Goal: Check status: Check status

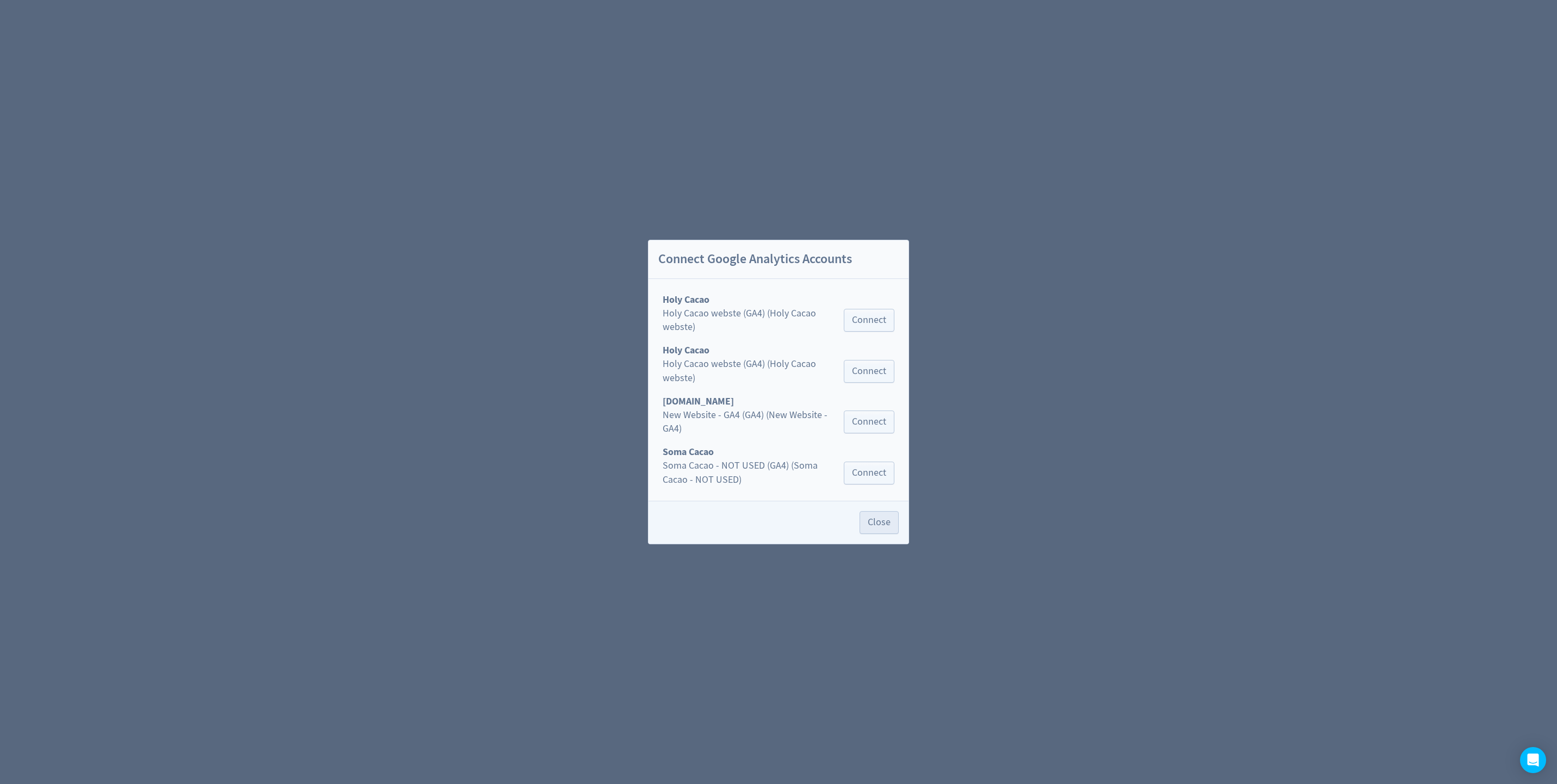
click at [858, 439] on div "New Website - GA4 (GA4) (New Website - GA4) Connect" at bounding box center [778, 426] width 252 height 37
click at [873, 521] on span "Close" at bounding box center [879, 523] width 23 height 10
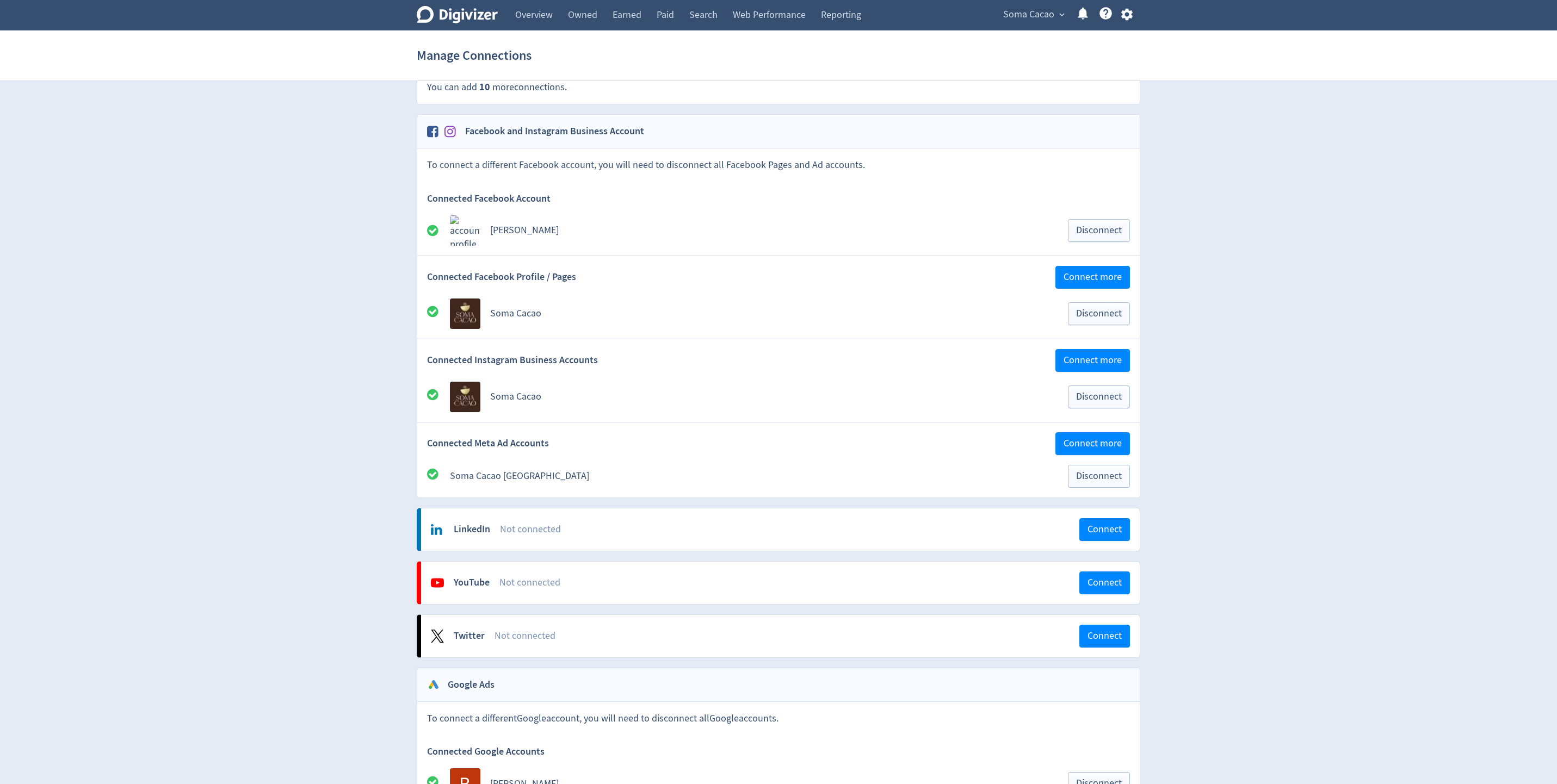
scroll to position [16, 0]
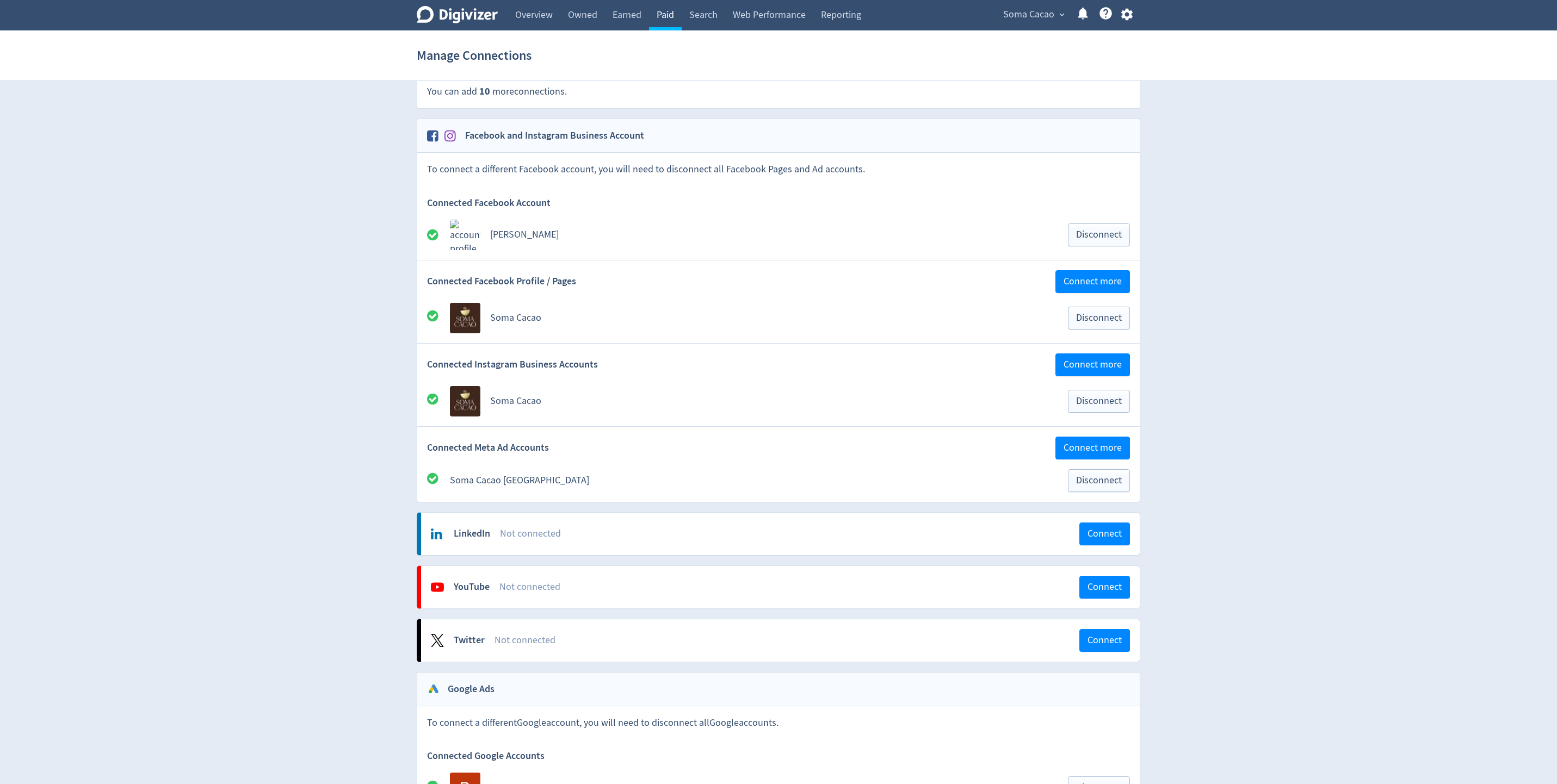
click at [677, 24] on link "Paid" at bounding box center [666, 15] width 33 height 31
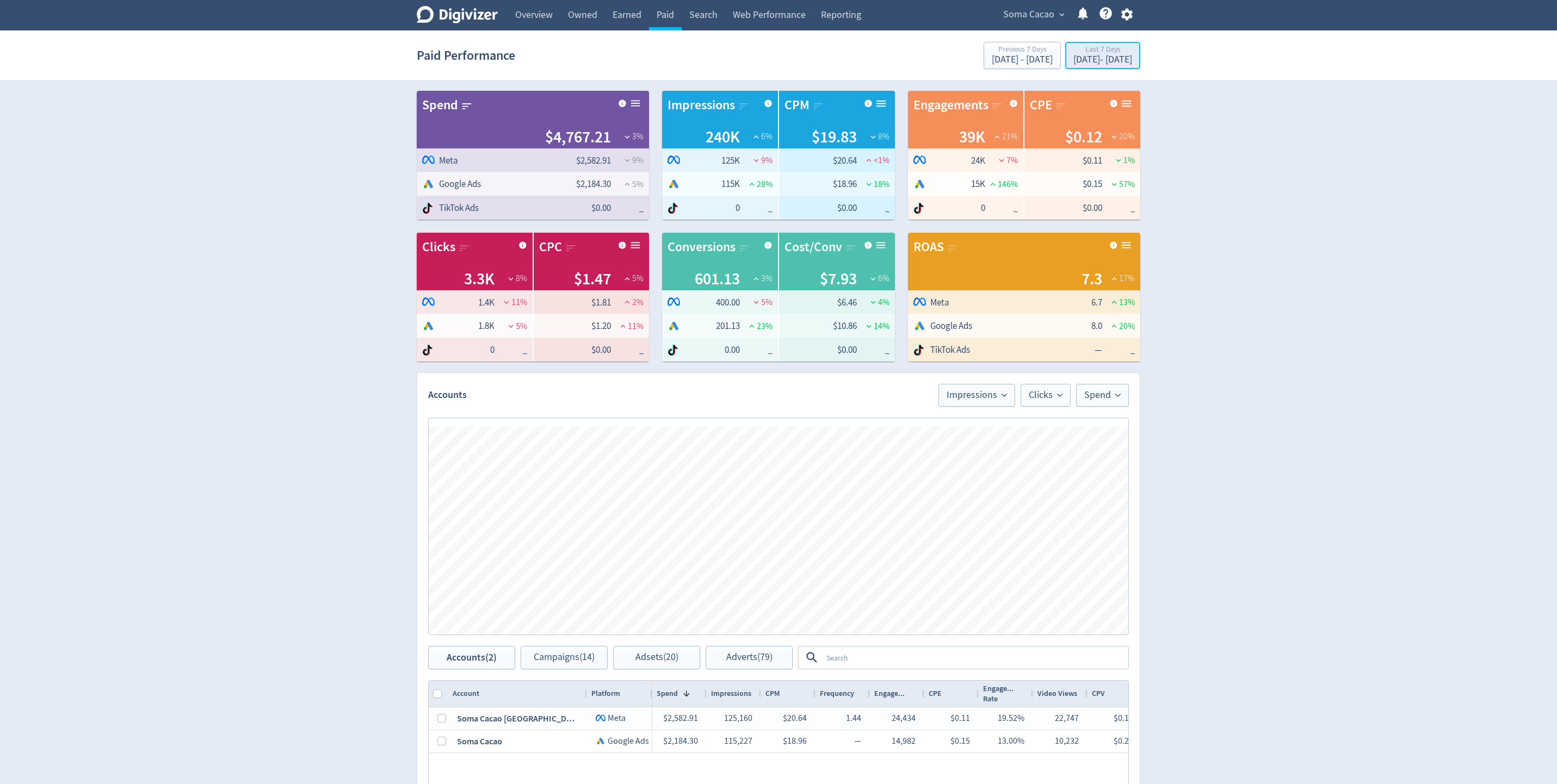
click at [1074, 54] on div "Last 7 Days" at bounding box center [1103, 49] width 59 height 9
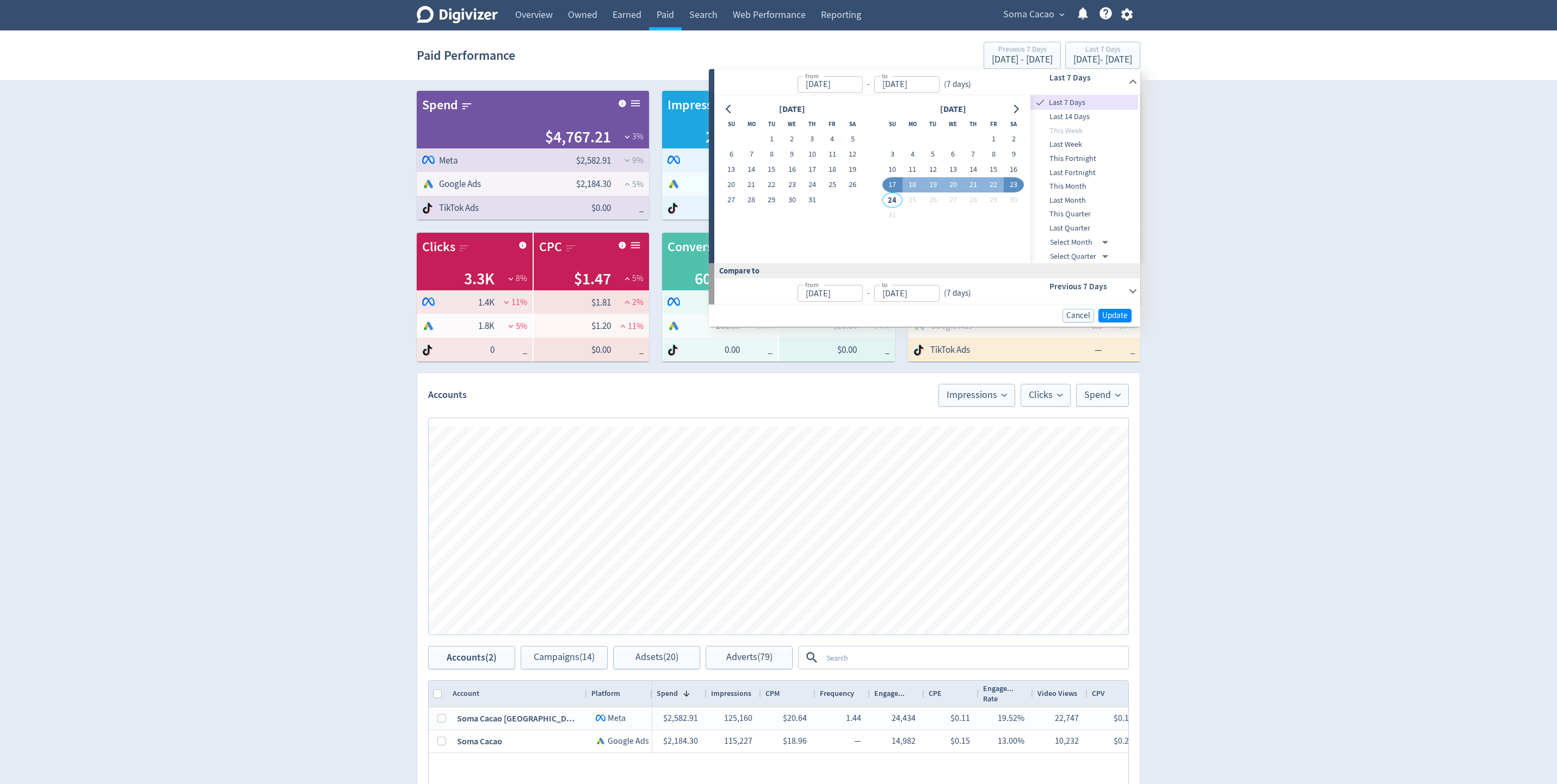
click at [1093, 124] on li "This Week" at bounding box center [1084, 130] width 108 height 14
click at [1084, 119] on span "Last 14 Days" at bounding box center [1084, 117] width 108 height 12
type input "[DATE]"
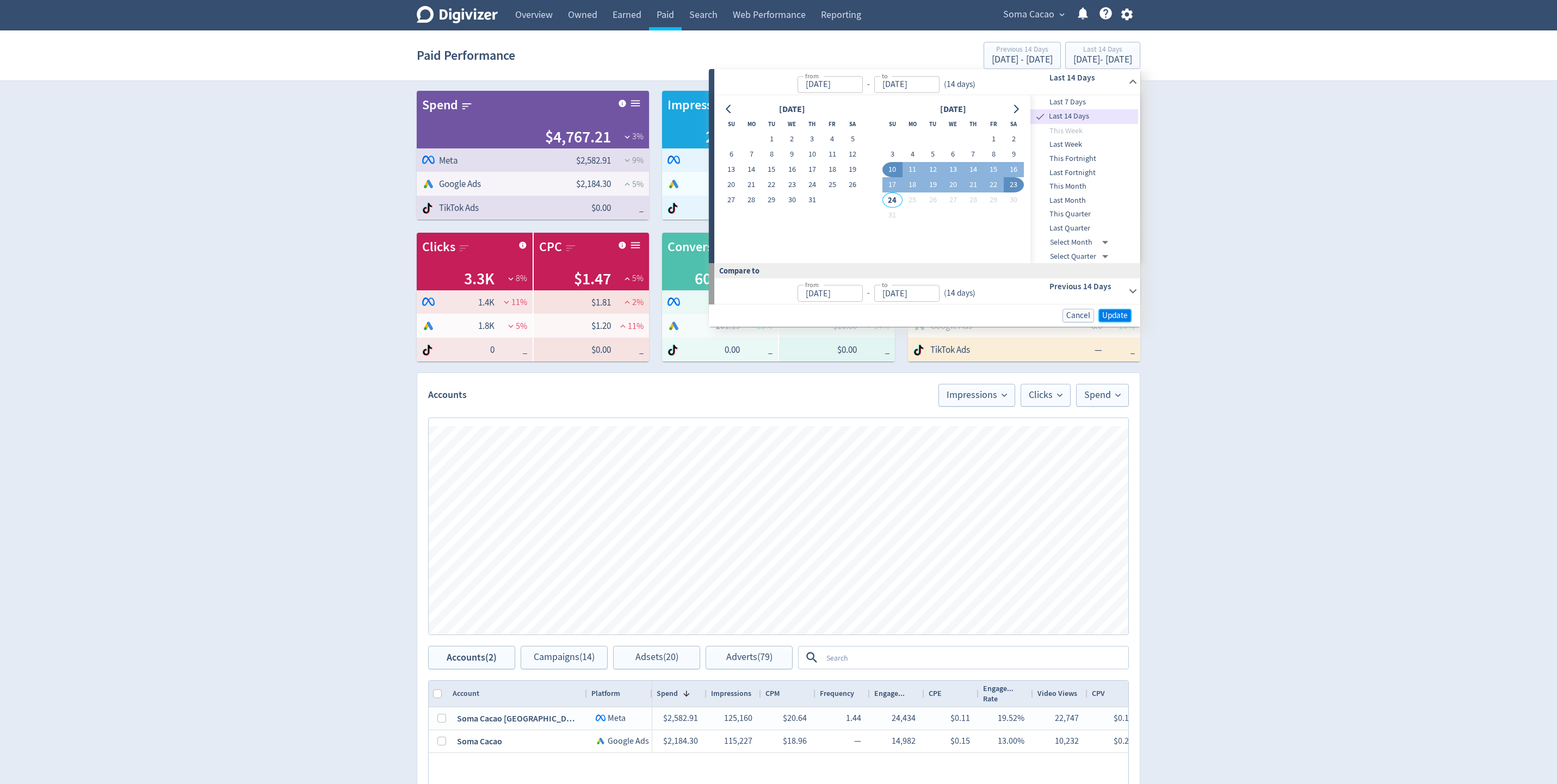
click at [1108, 313] on span "Update" at bounding box center [1114, 316] width 26 height 8
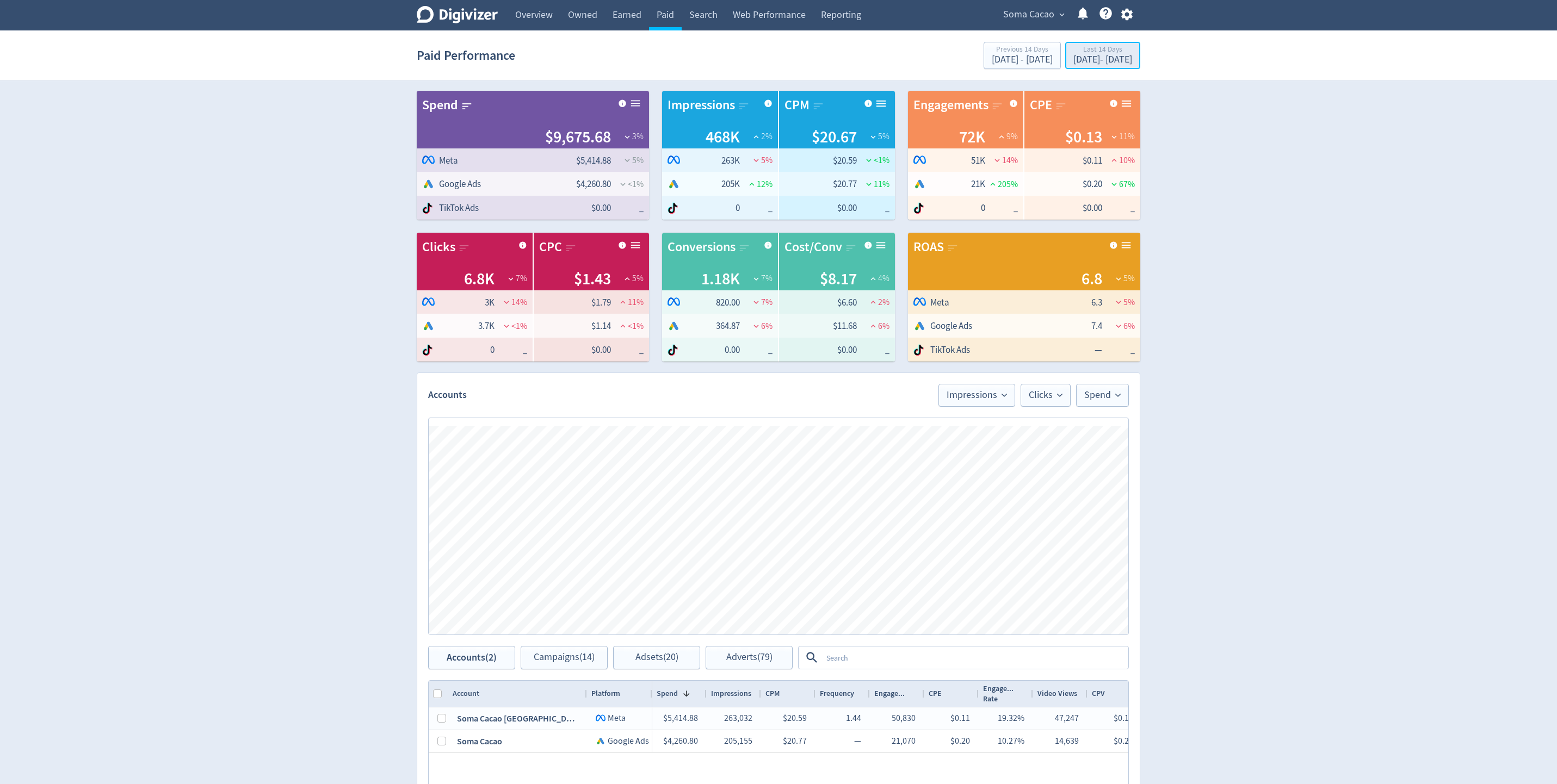
click at [1089, 54] on div "Last 14 Days" at bounding box center [1103, 49] width 59 height 9
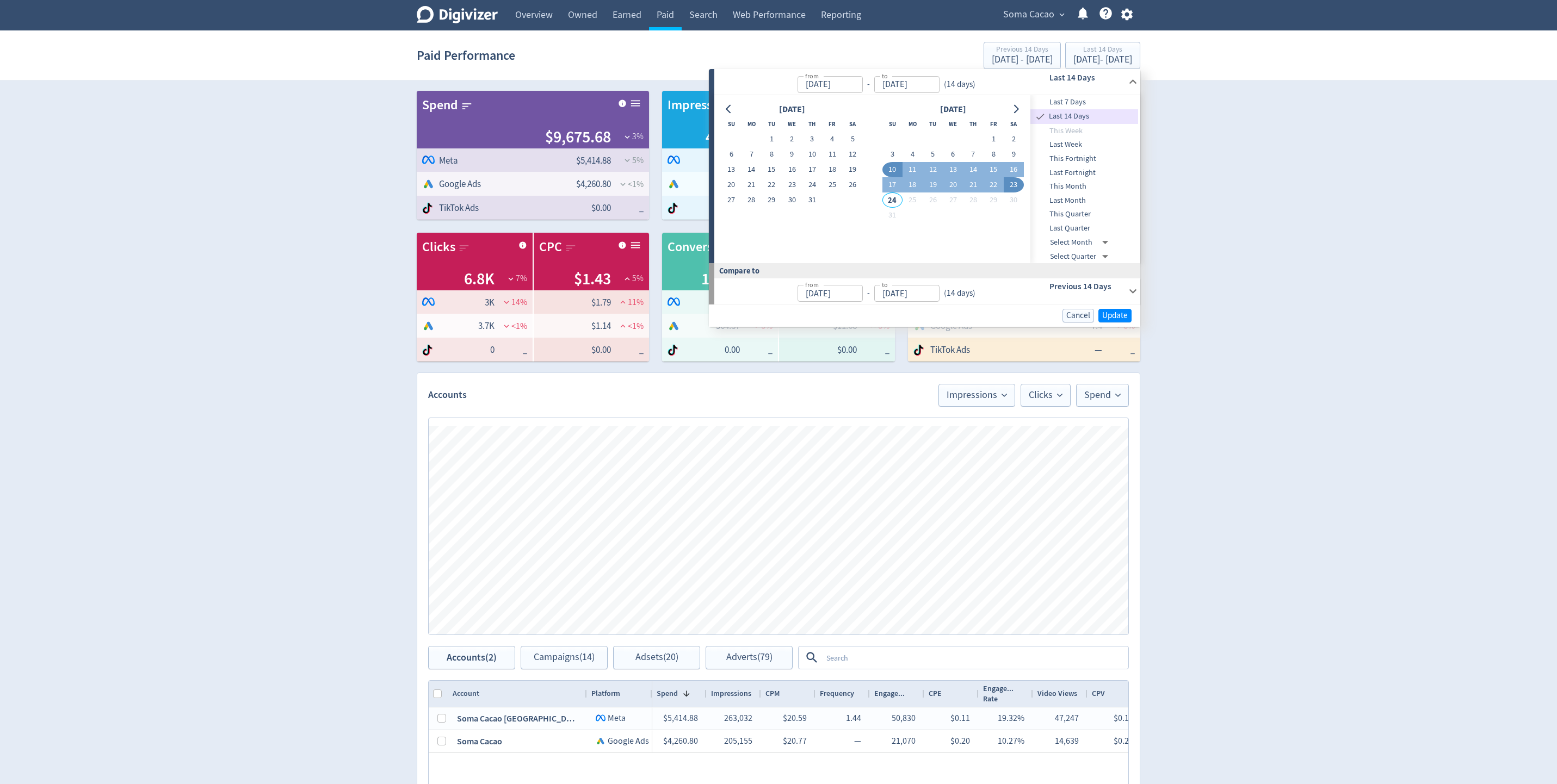
click at [1074, 204] on span "Last Month" at bounding box center [1084, 200] width 108 height 12
type input "[DATE]"
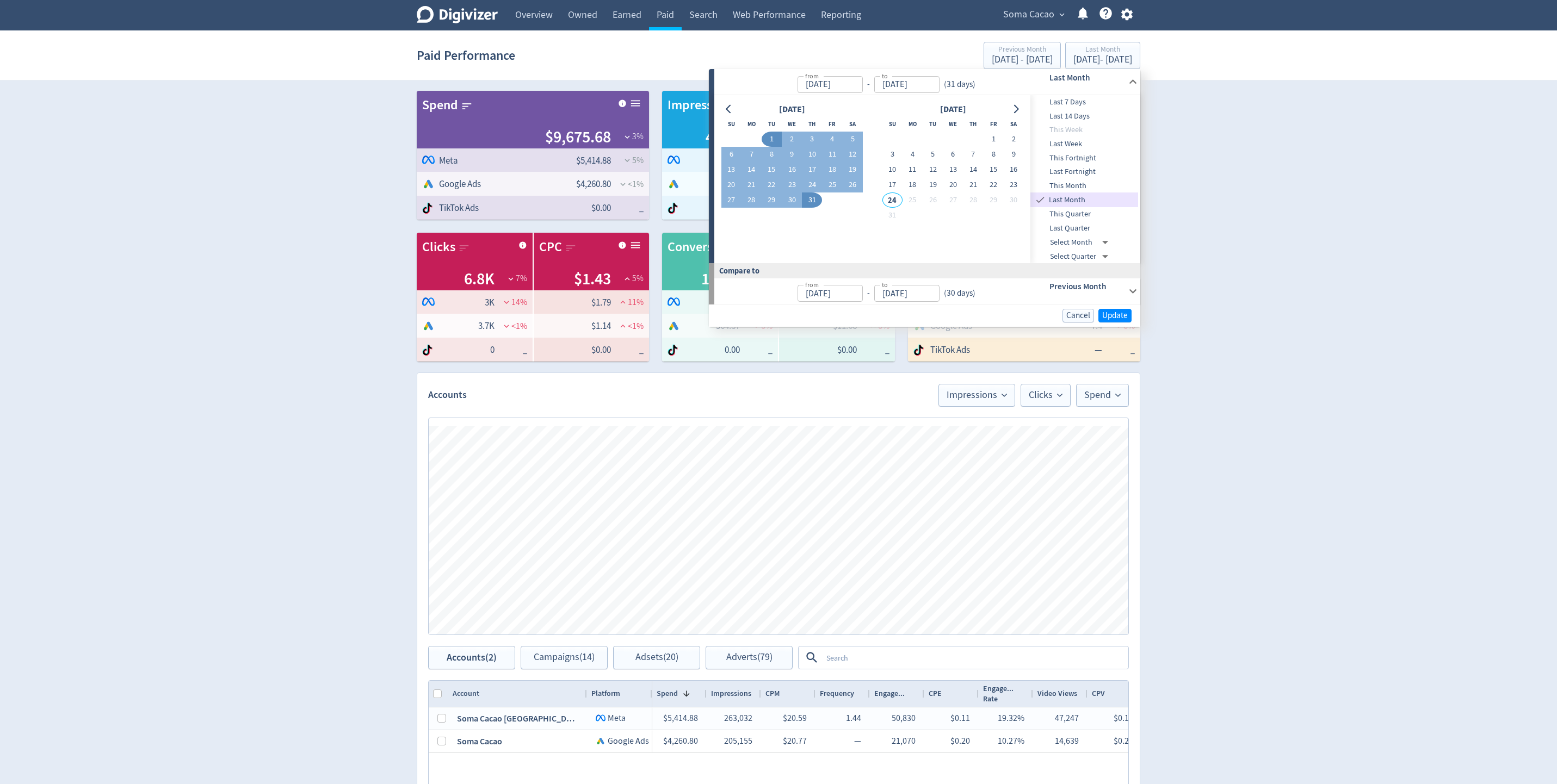
click at [1096, 313] on div "Cancel Update" at bounding box center [920, 316] width 423 height 13
click at [1102, 313] on button "Update" at bounding box center [1115, 316] width 33 height 13
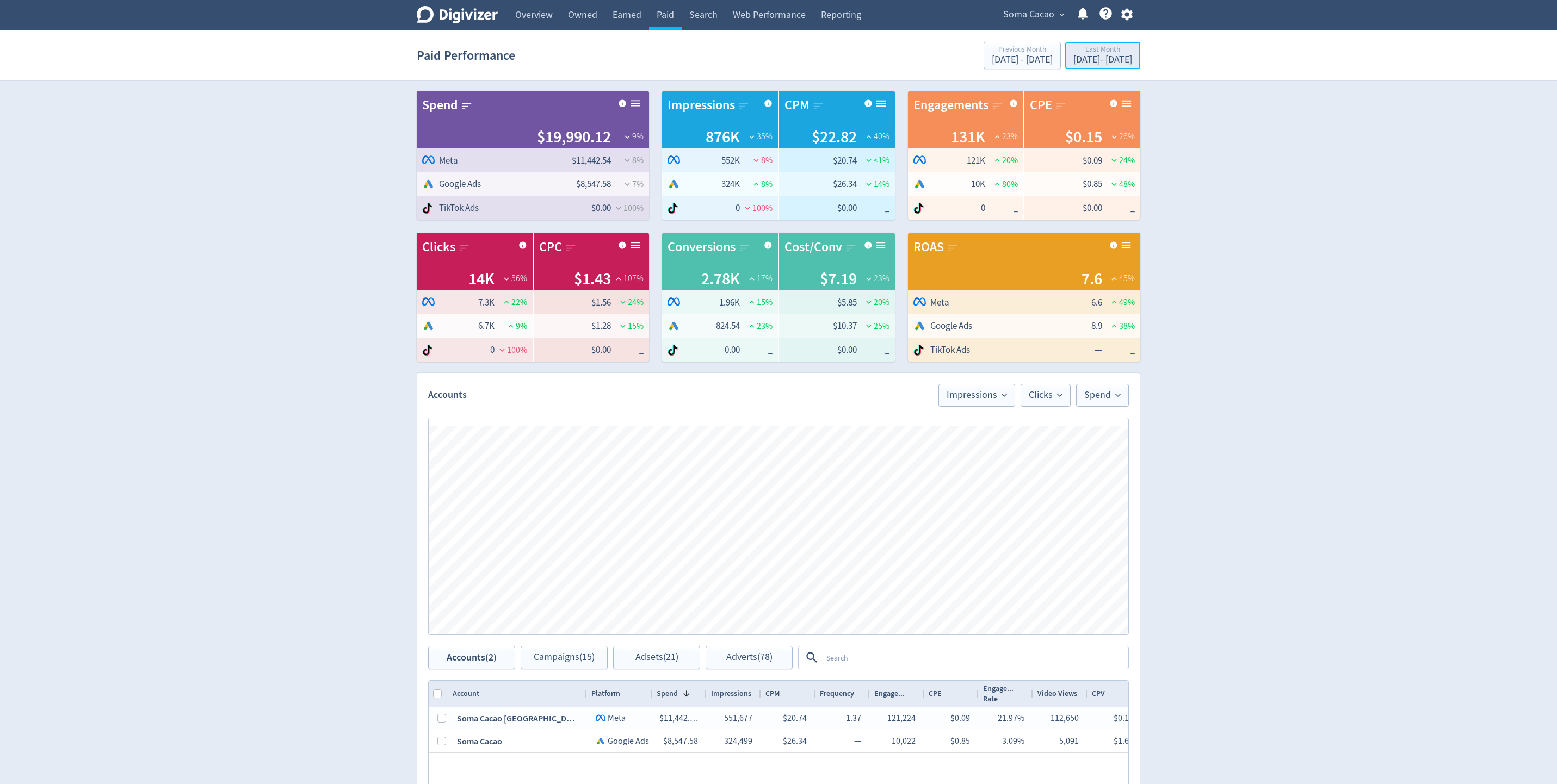
click at [1102, 57] on div "[DATE] - [DATE]" at bounding box center [1103, 60] width 59 height 10
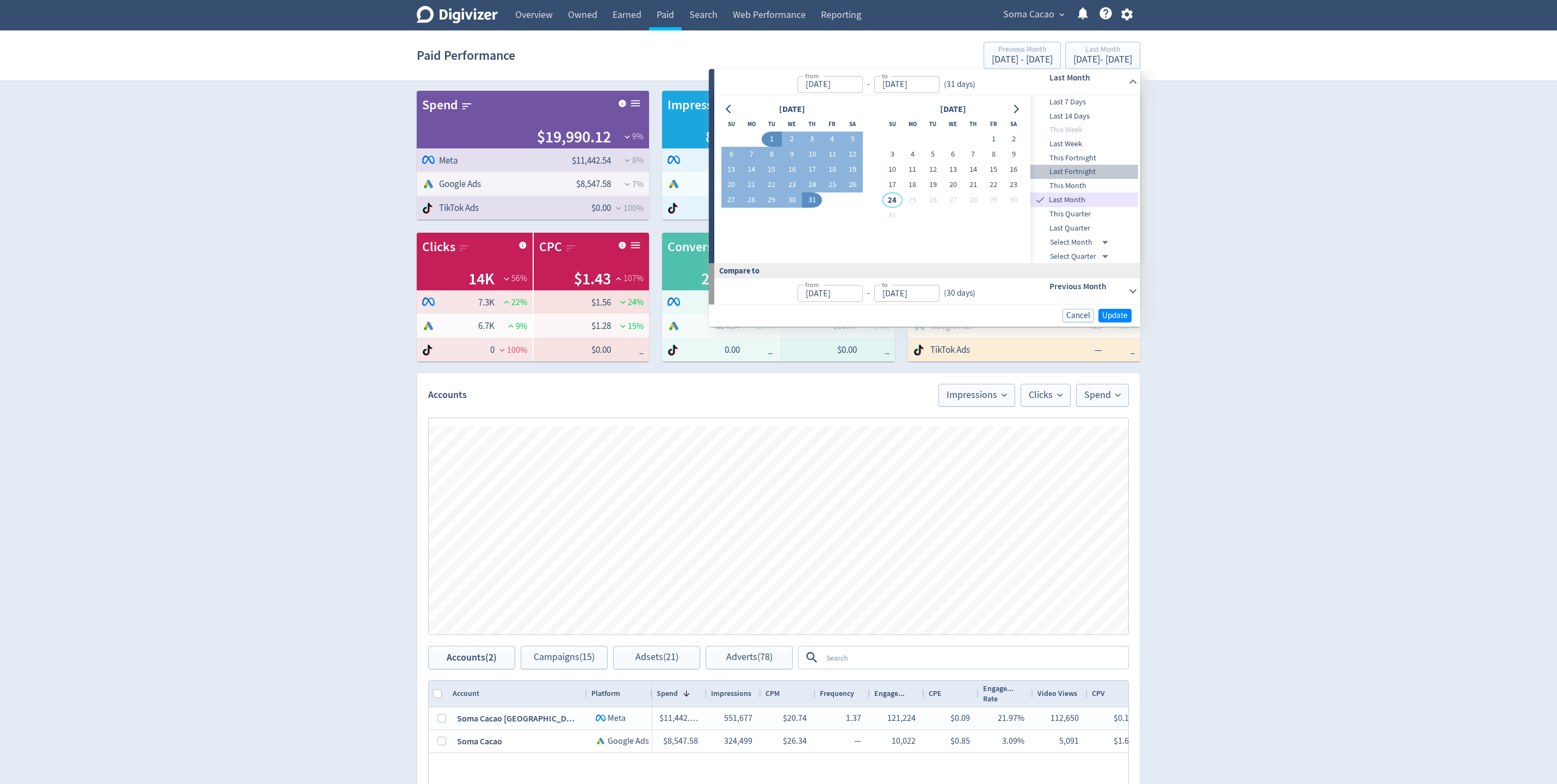
click at [1107, 169] on span "Last Fortnight" at bounding box center [1084, 171] width 108 height 12
type input "[DATE]"
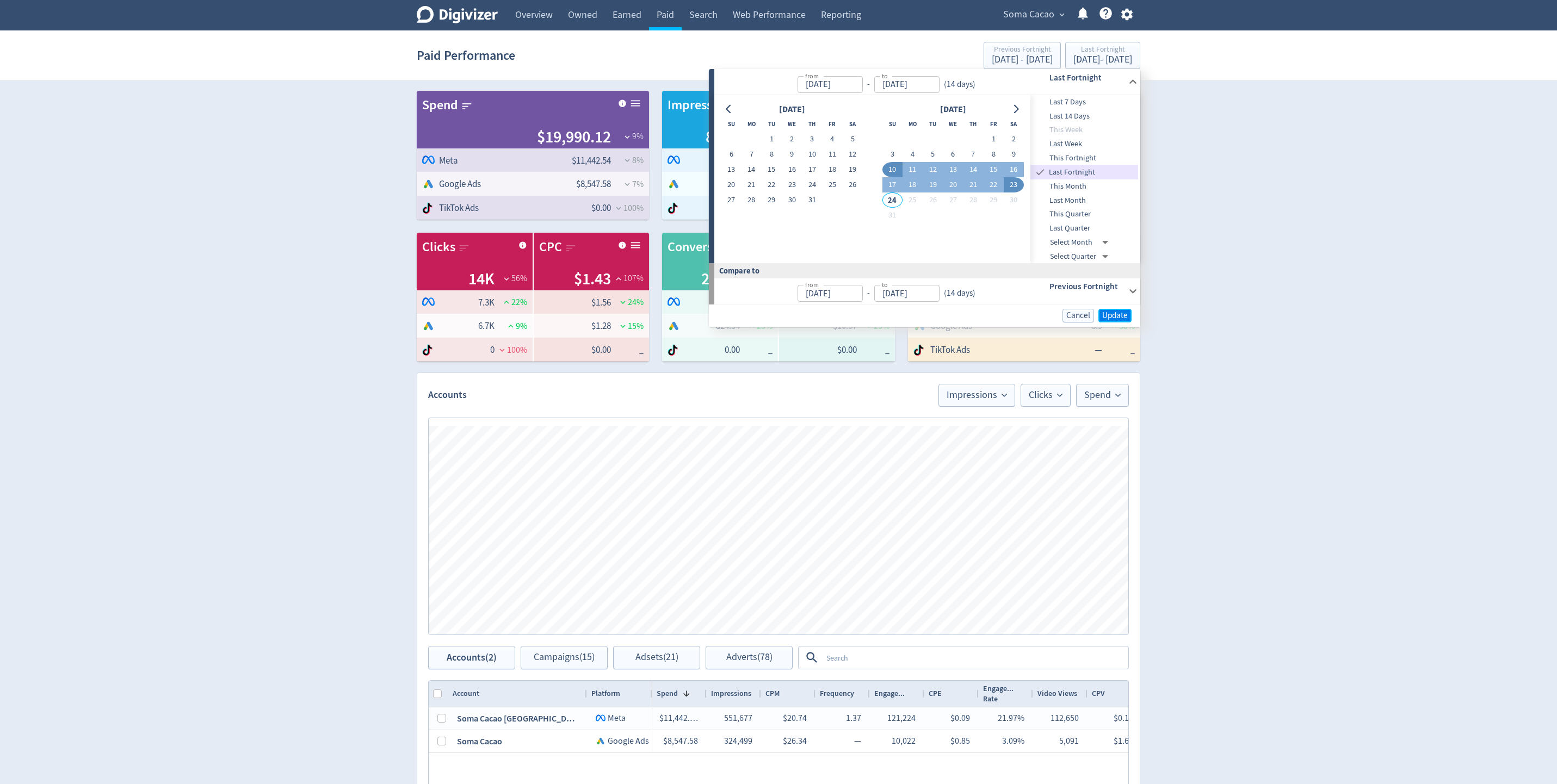
click at [1109, 312] on span "Update" at bounding box center [1114, 316] width 26 height 8
